Goal: Task Accomplishment & Management: Use online tool/utility

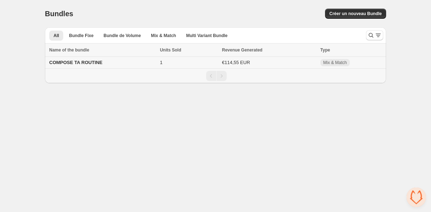
click at [101, 64] on span "COMPOSE TA ROUTINE" at bounding box center [75, 62] width 53 height 5
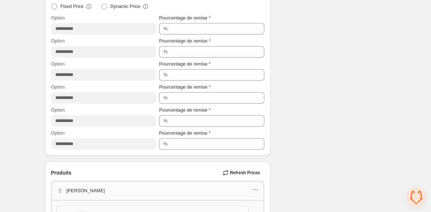
scroll to position [408, 0]
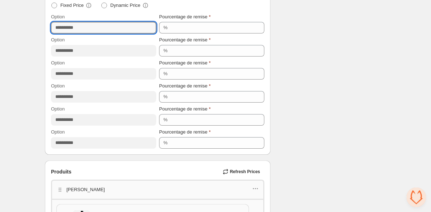
click at [75, 29] on input "**********" at bounding box center [103, 28] width 105 height 12
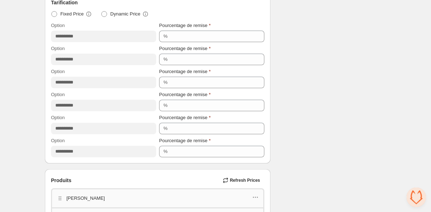
scroll to position [419, 0]
